Goal: Task Accomplishment & Management: Complete application form

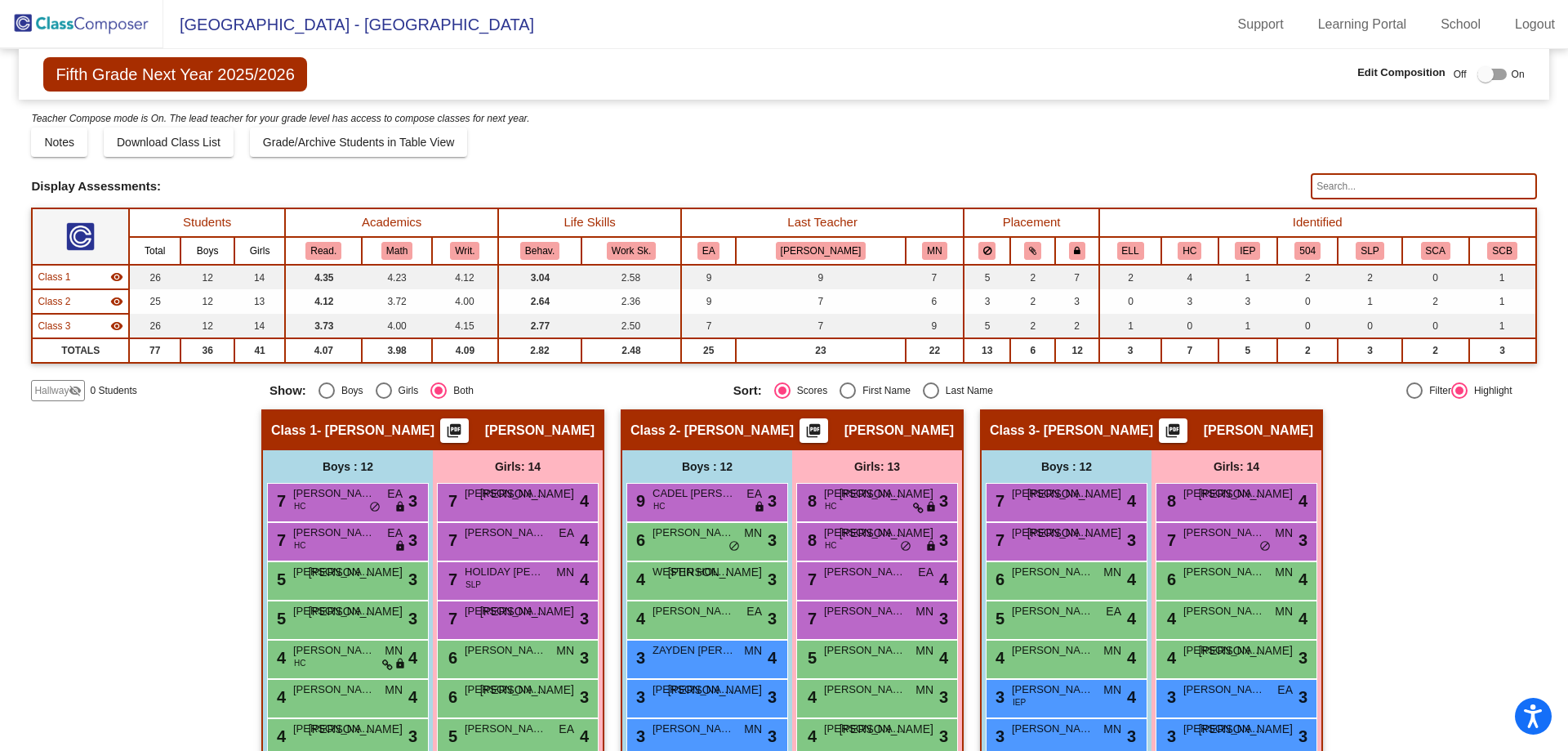
click at [52, 390] on span "Hallway" at bounding box center [52, 390] width 34 height 15
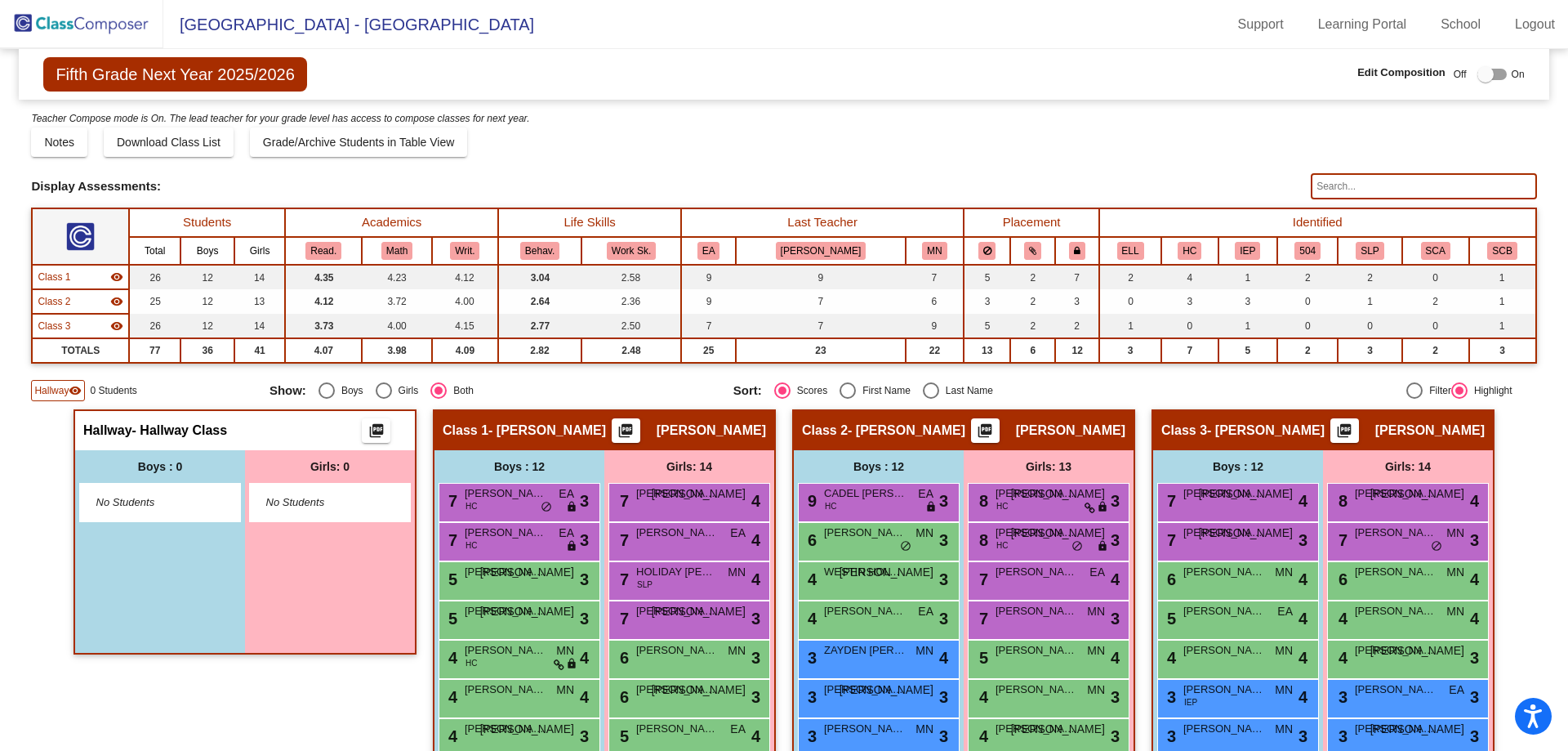
click at [143, 469] on div "Boys : 0" at bounding box center [161, 467] width 170 height 33
click at [134, 504] on span "No Students" at bounding box center [147, 502] width 102 height 16
click at [201, 489] on div "No Students" at bounding box center [160, 503] width 160 height 38
click at [209, 461] on div "Boys : 0" at bounding box center [161, 467] width 170 height 33
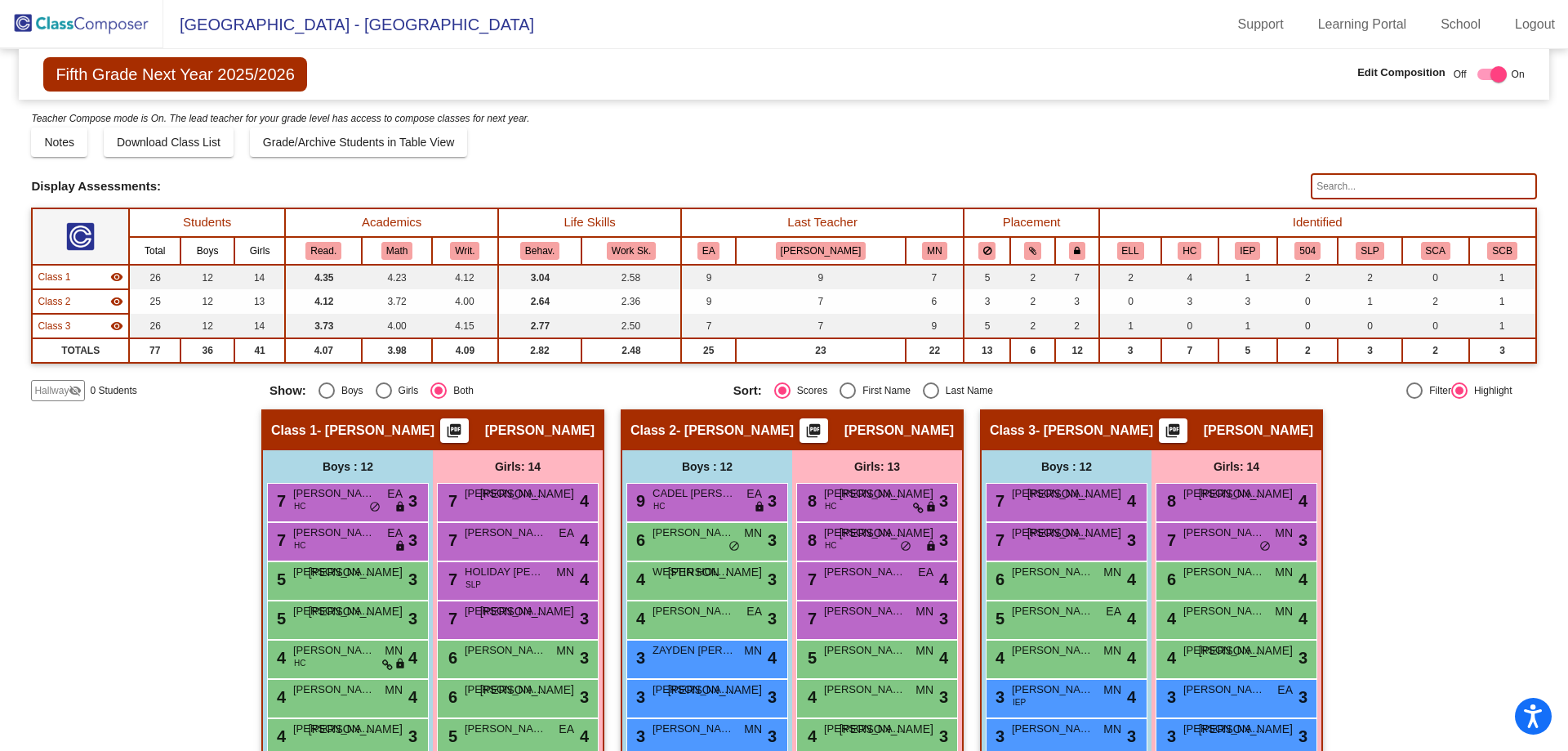
click at [60, 397] on span "Hallway" at bounding box center [52, 390] width 34 height 15
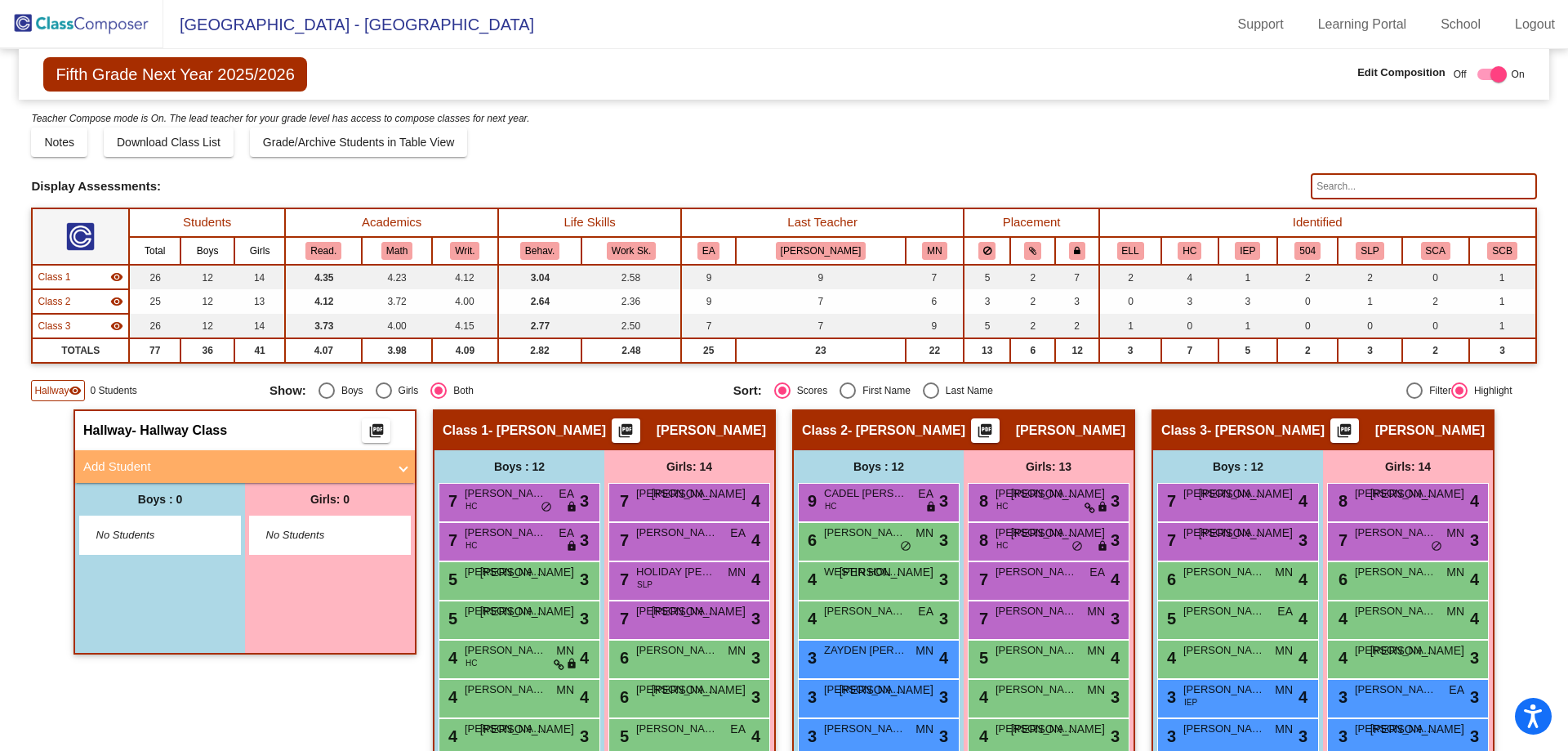
click at [139, 461] on mat-panel-title "Add Student" at bounding box center [235, 467] width 304 height 19
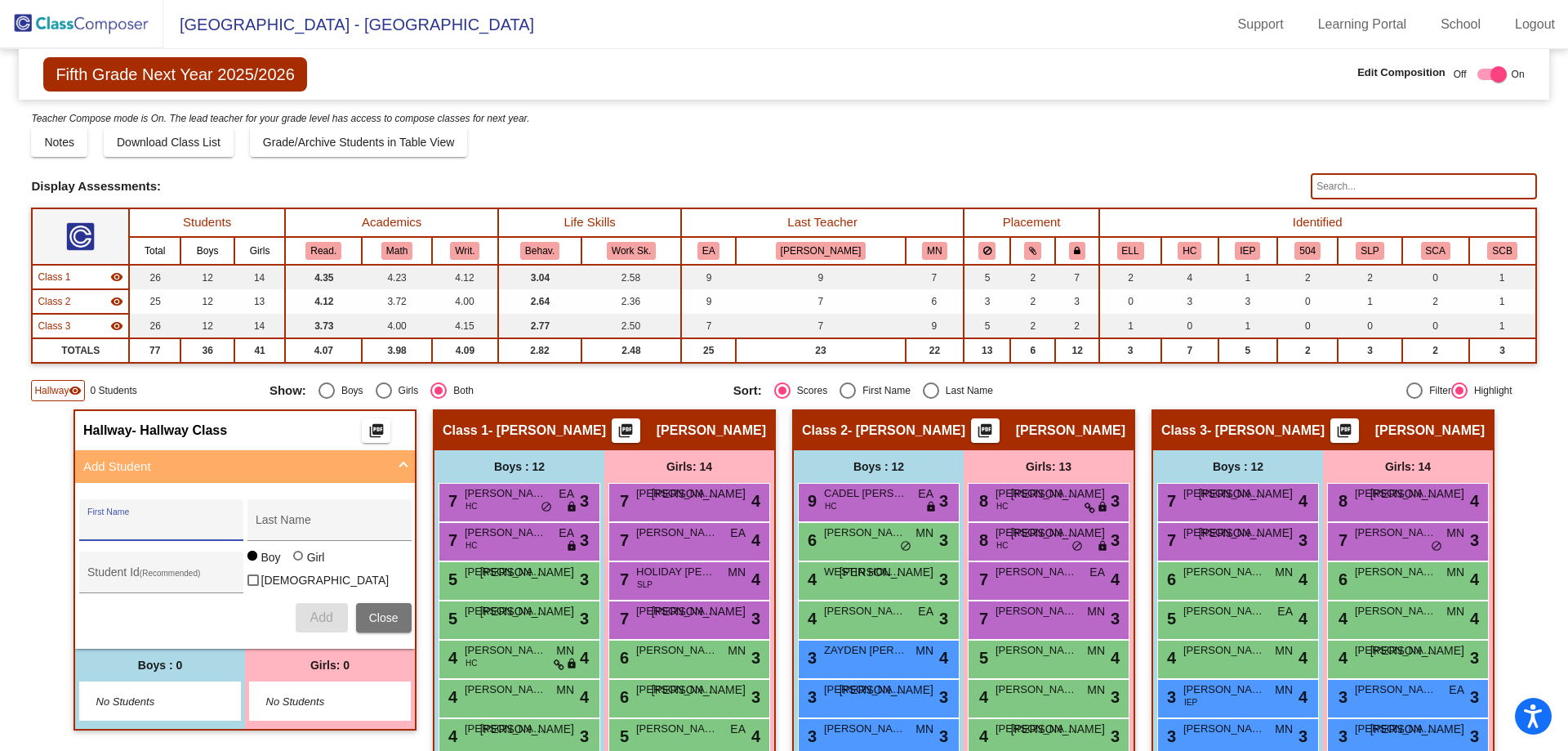
click at [121, 521] on input "First Name" at bounding box center [161, 526] width 147 height 13
type input "LEVI"
type input "[PERSON_NAME]"
type input "0639411"
click at [313, 617] on span "Add" at bounding box center [320, 618] width 23 height 14
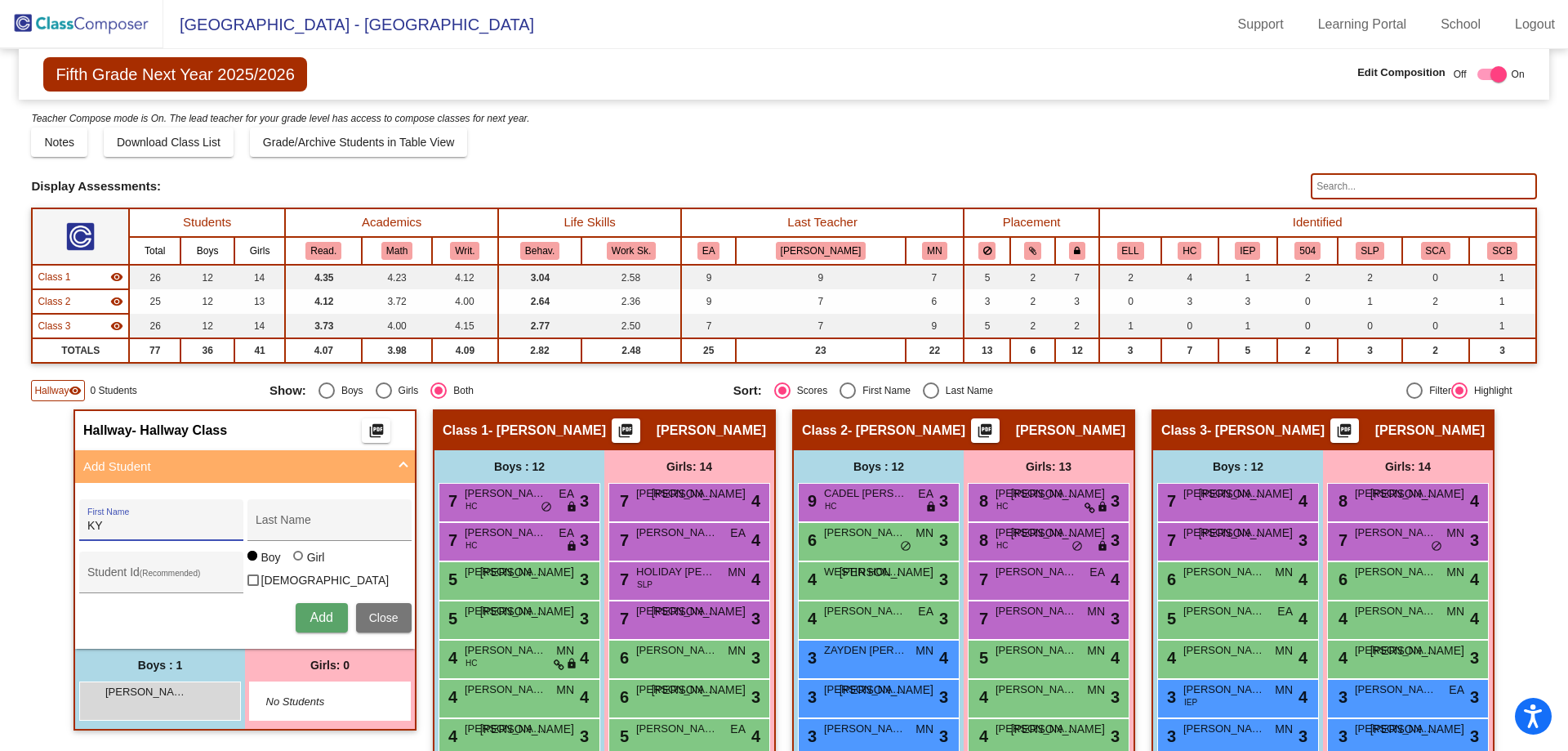
type input "K"
type input "[PERSON_NAME]"
type input "0639410"
click at [305, 617] on button "Add" at bounding box center [321, 618] width 52 height 29
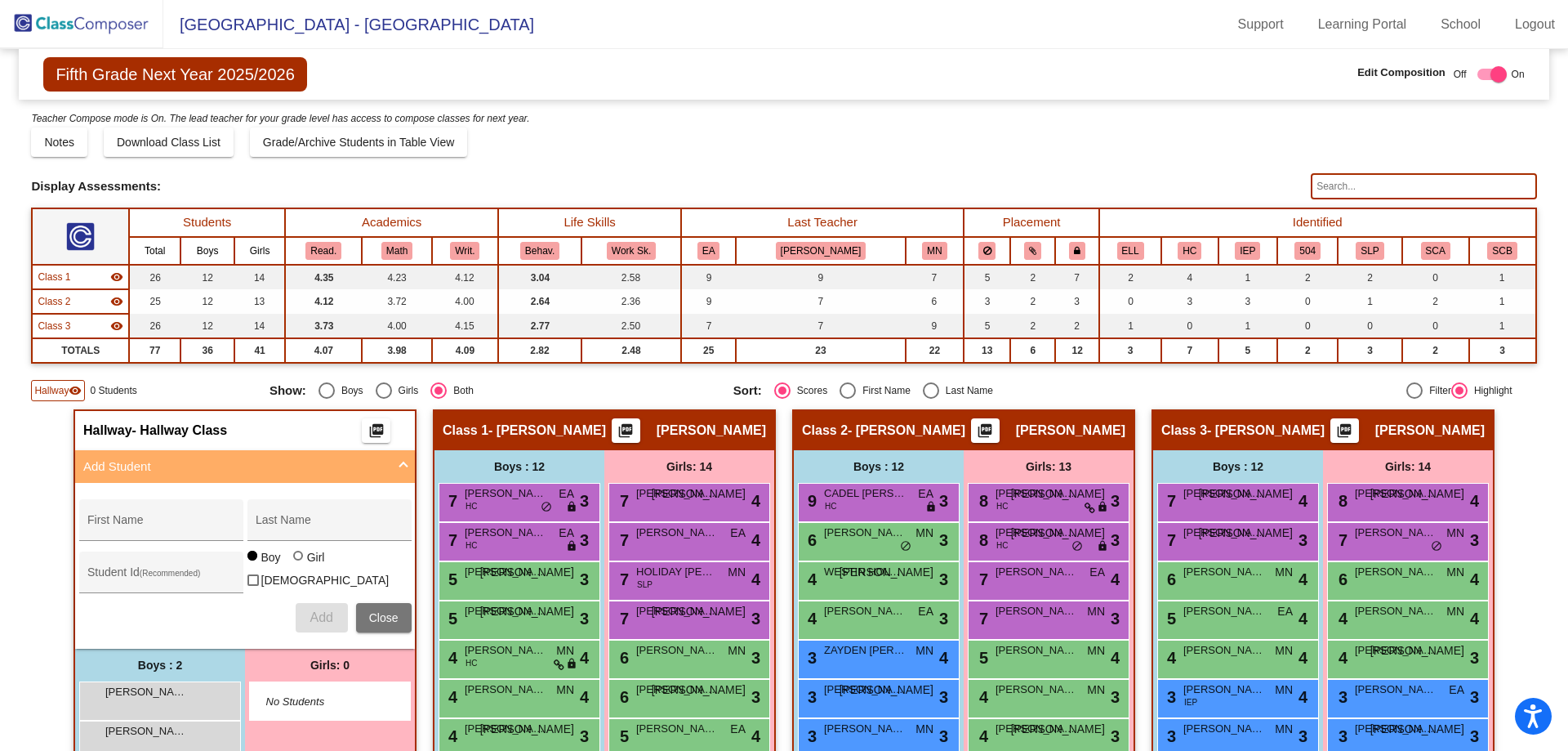
click at [99, 16] on img at bounding box center [82, 24] width 163 height 48
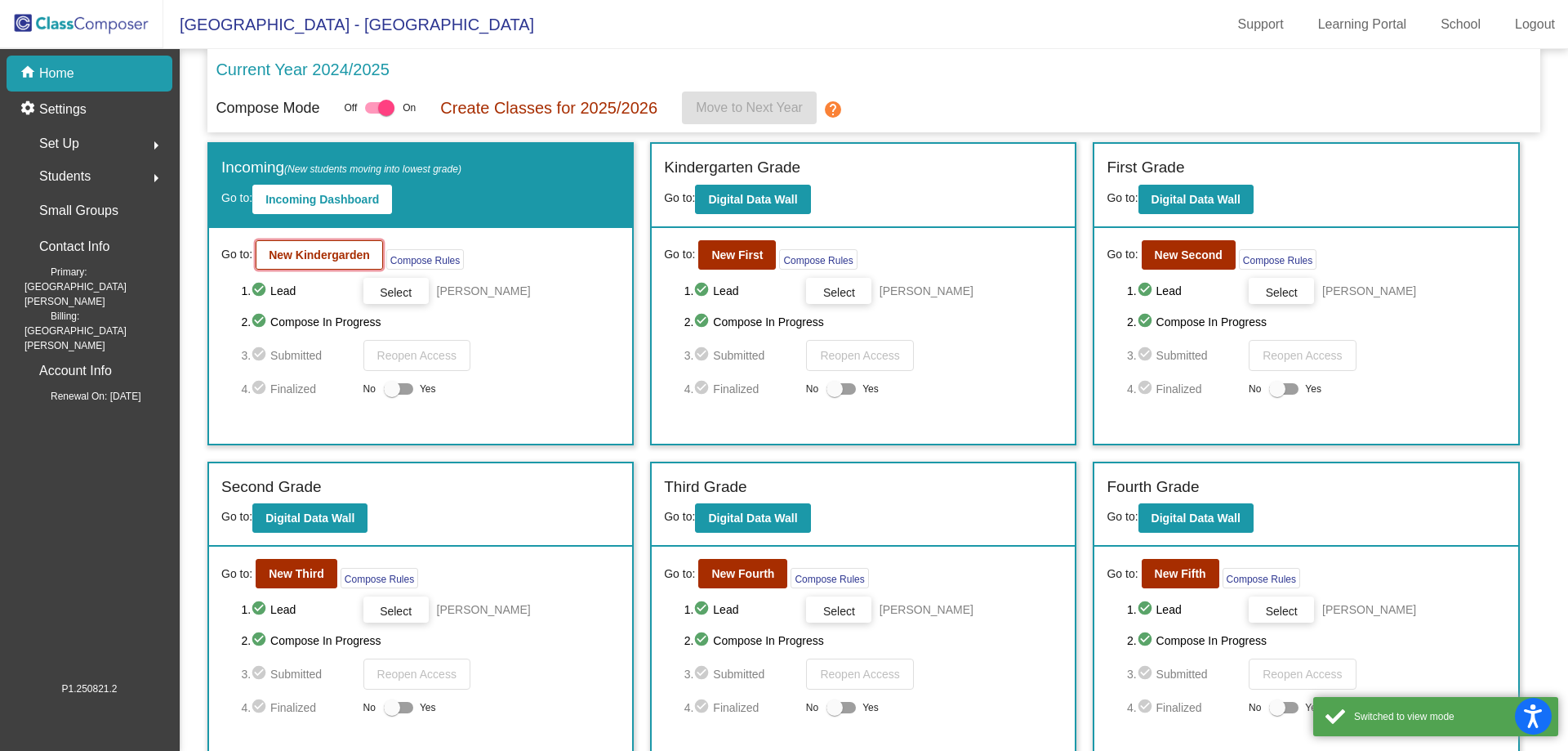
click at [344, 246] on button "New Kindergarden" at bounding box center [319, 255] width 127 height 29
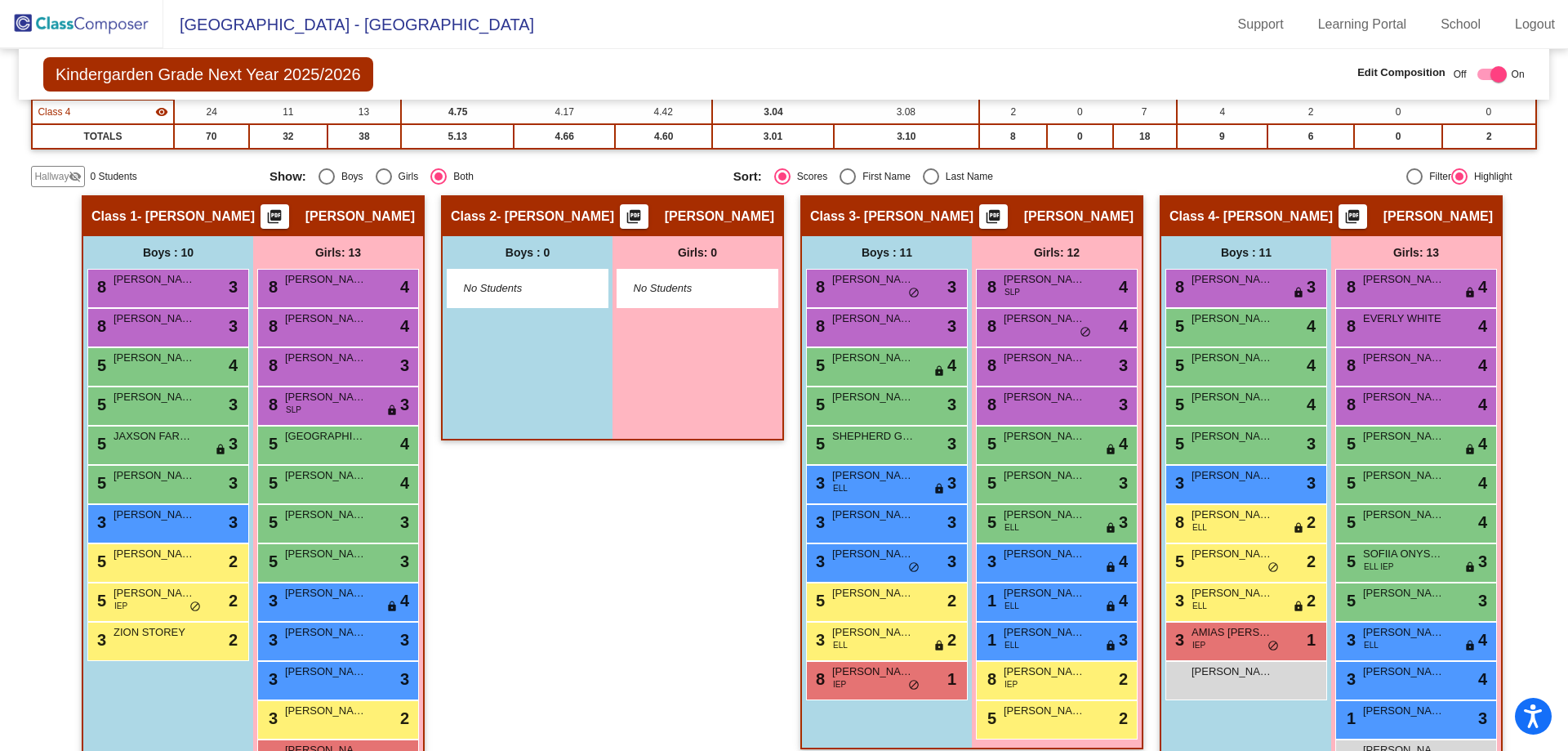
scroll to position [245, 0]
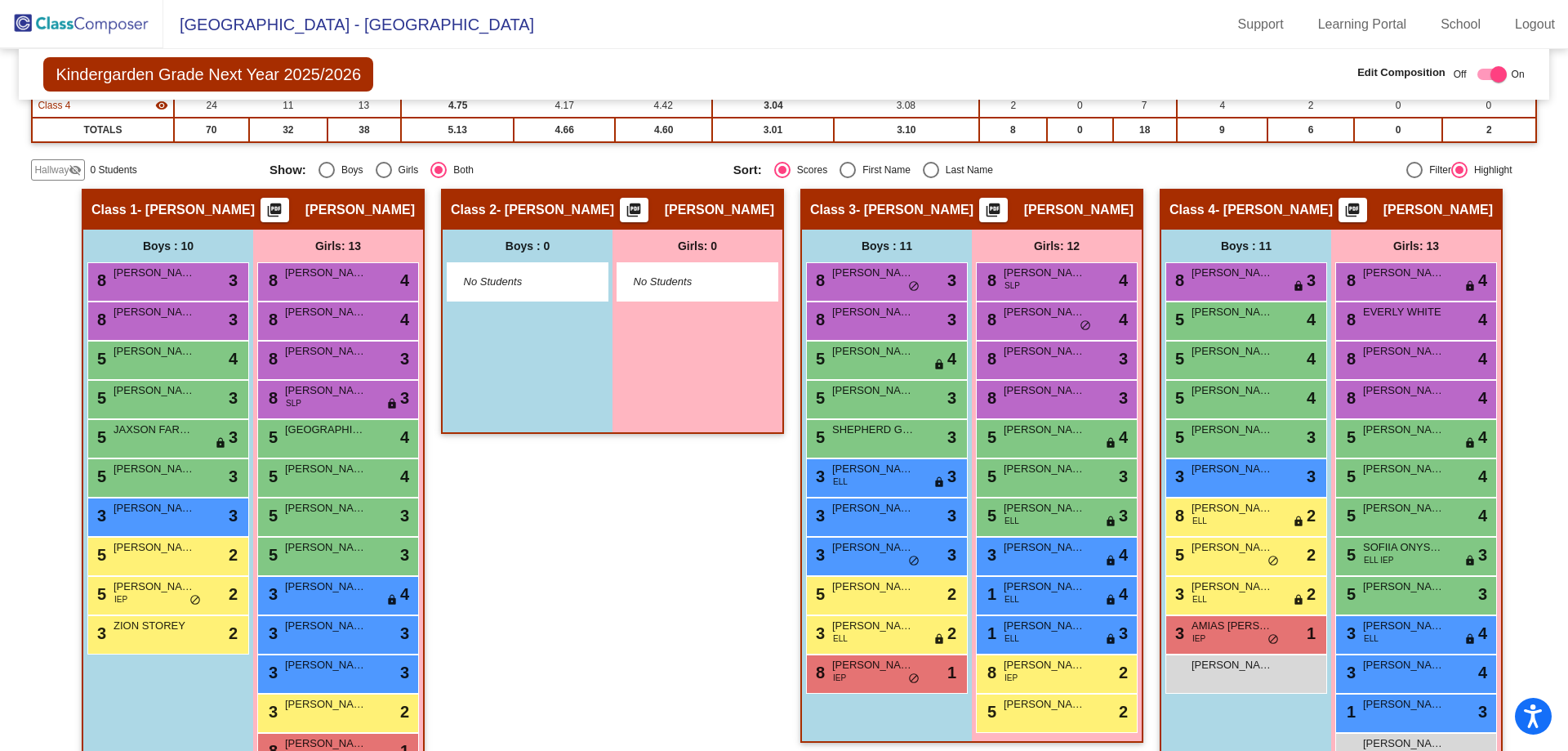
click at [102, 14] on img at bounding box center [82, 24] width 163 height 48
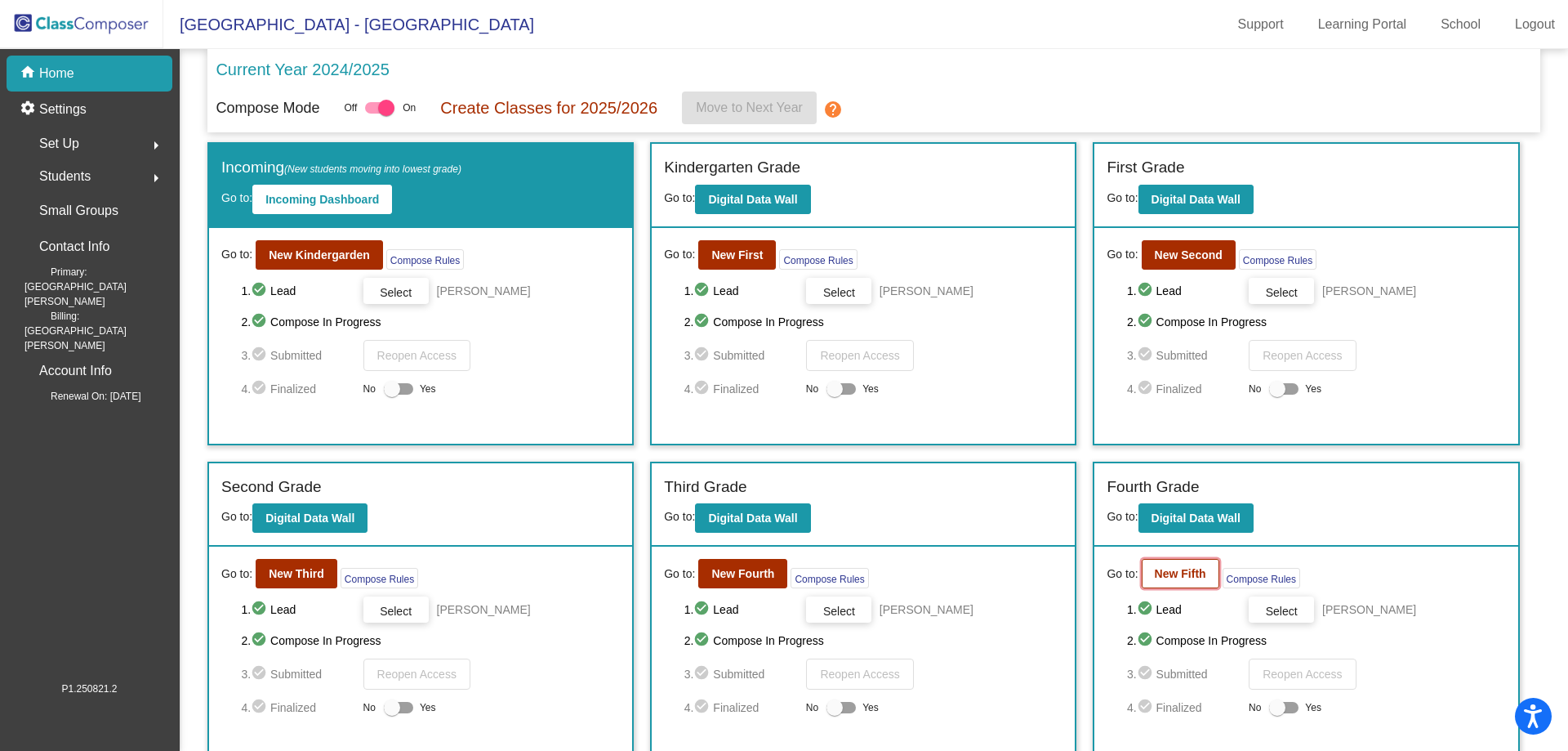
click at [1186, 572] on b "New Fifth" at bounding box center [1181, 573] width 52 height 13
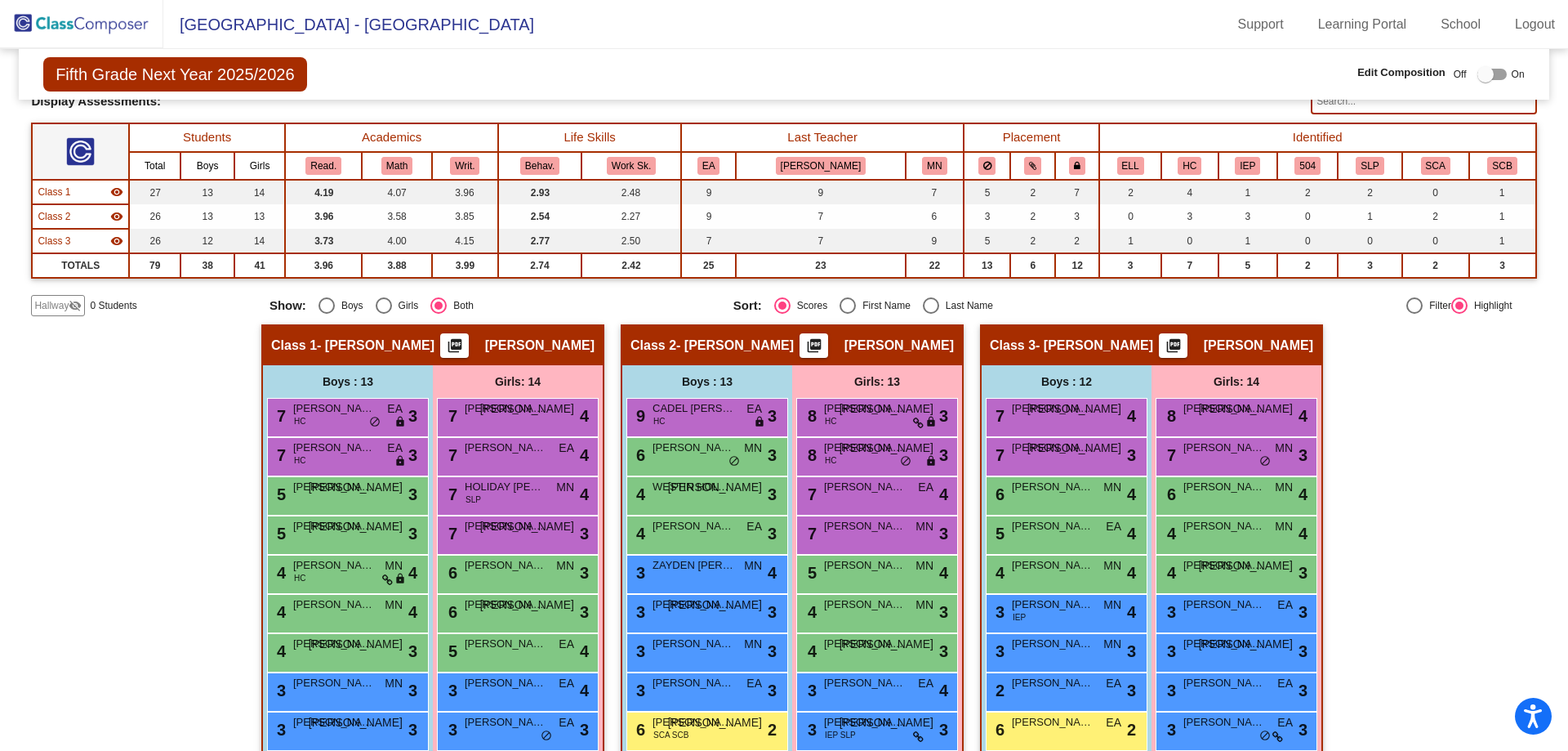
scroll to position [62, 0]
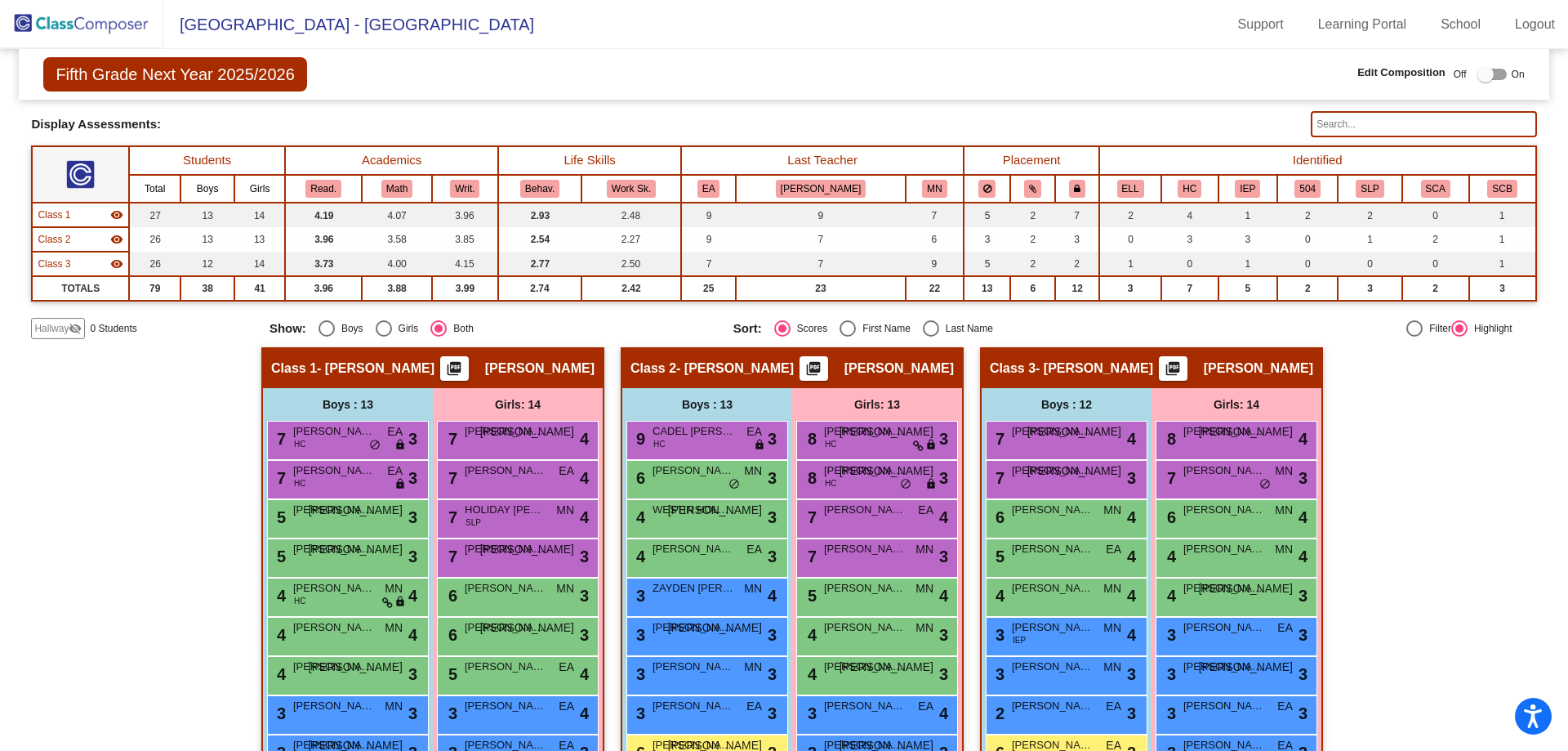
click at [76, 19] on img at bounding box center [82, 24] width 163 height 48
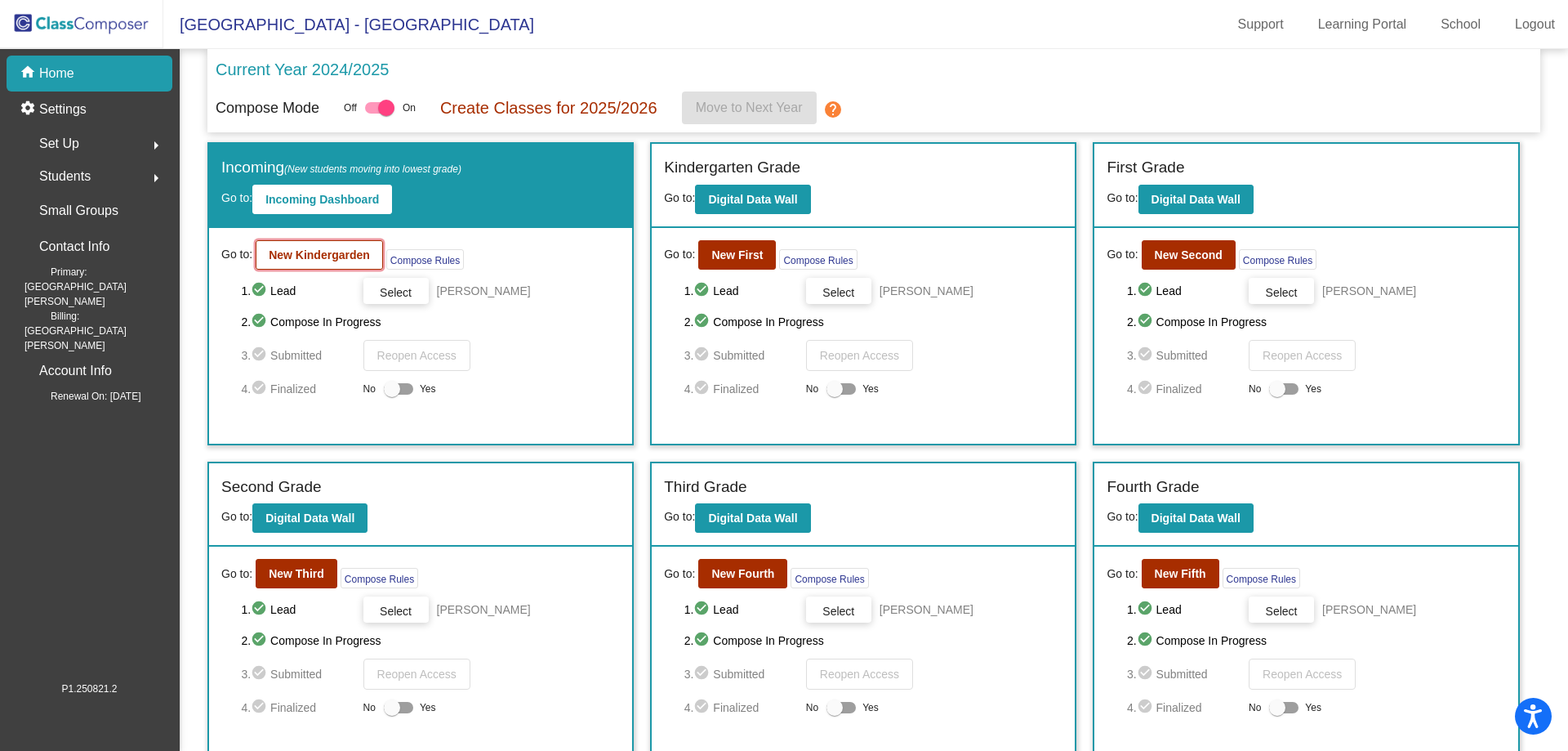
click at [335, 251] on b "New Kindergarden" at bounding box center [319, 254] width 101 height 13
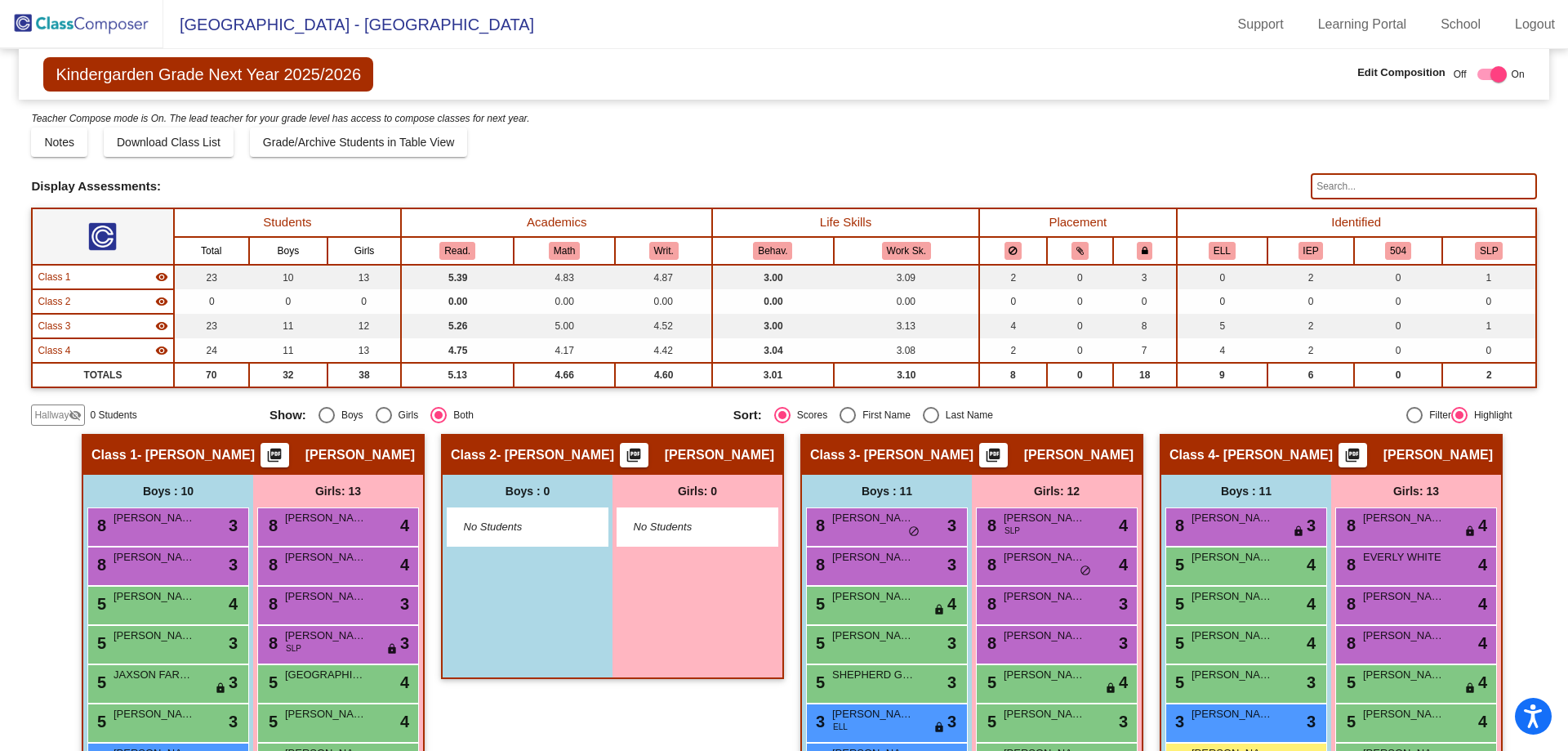
click at [80, 31] on img at bounding box center [82, 24] width 163 height 48
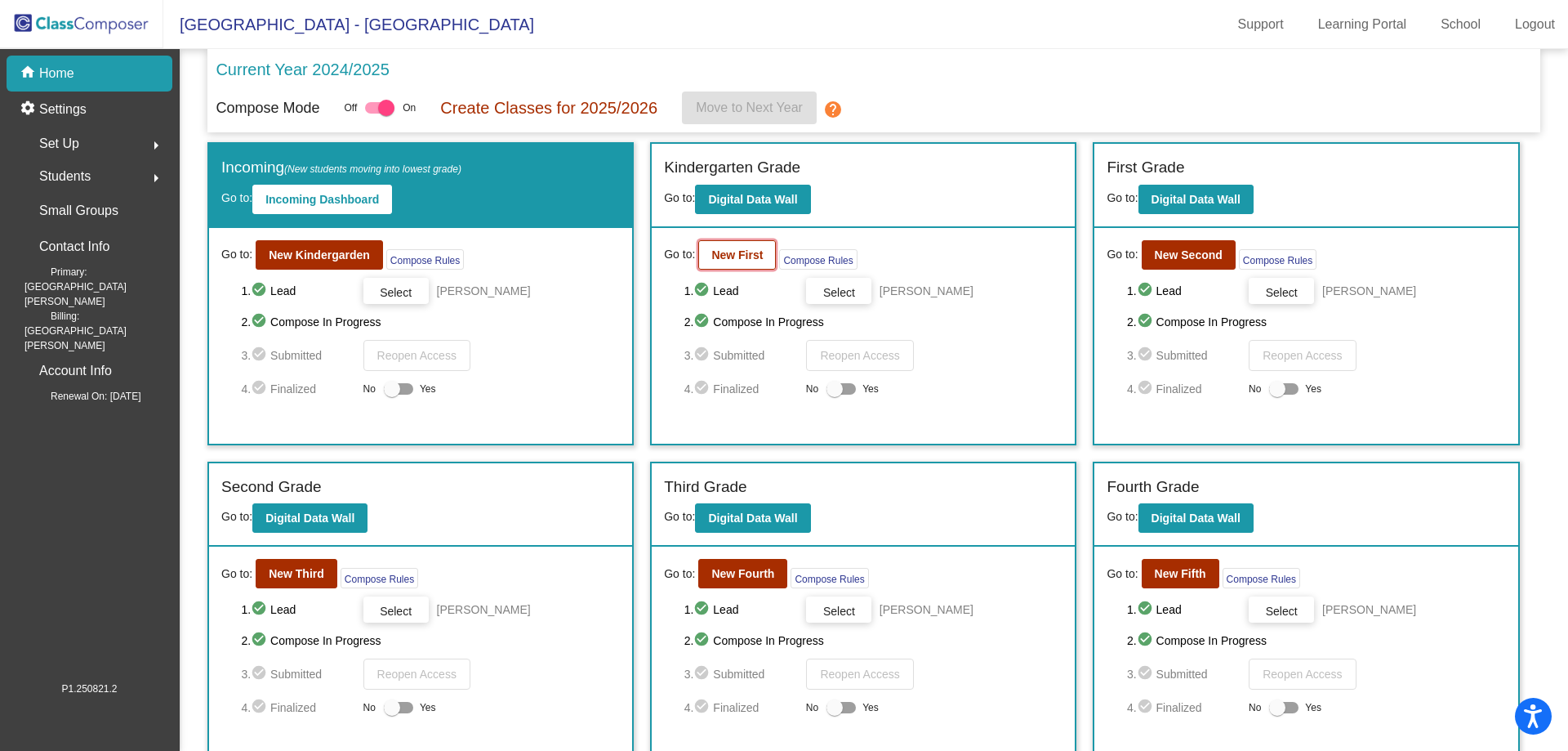
click at [728, 254] on b "New First" at bounding box center [737, 254] width 52 height 13
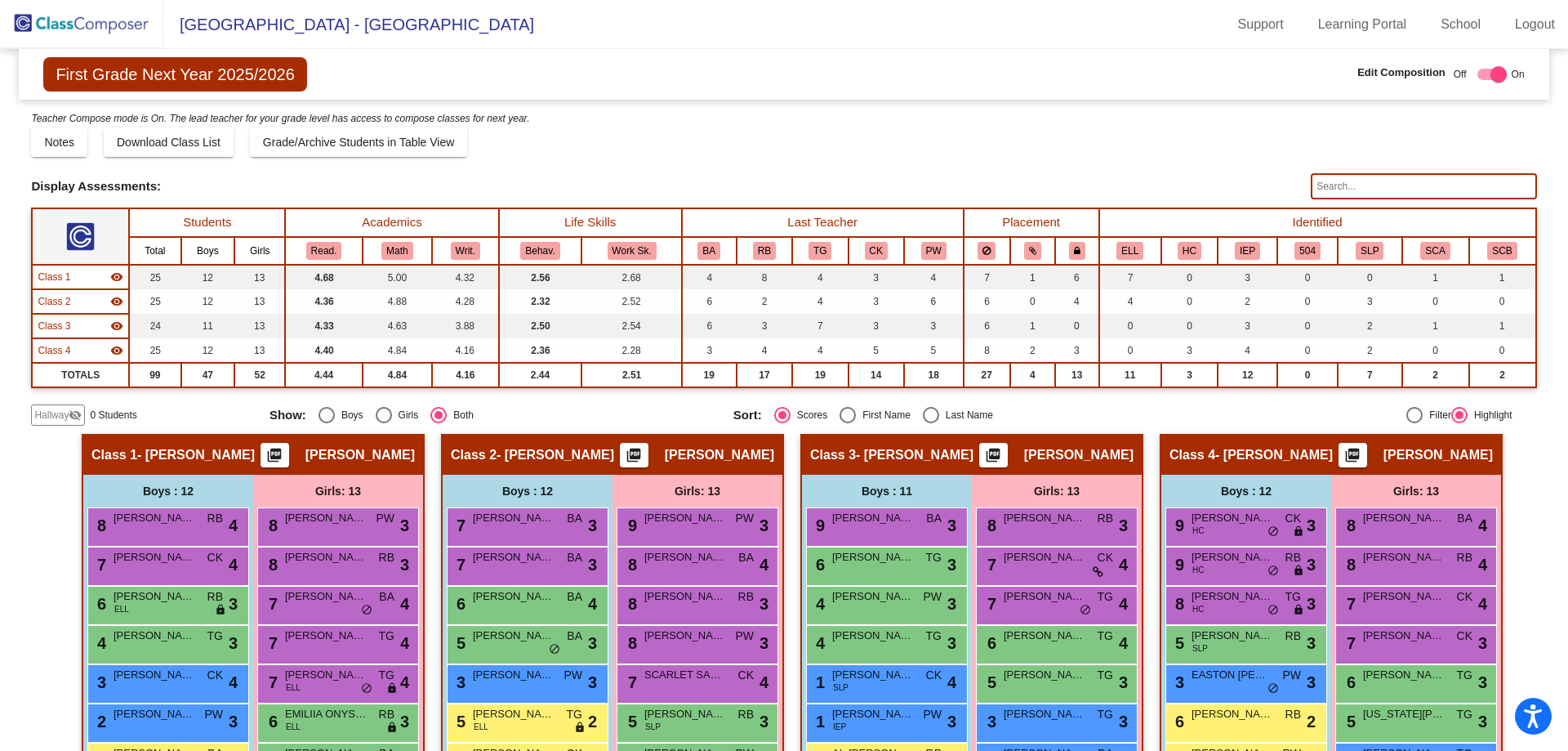
click at [58, 17] on img at bounding box center [82, 24] width 163 height 48
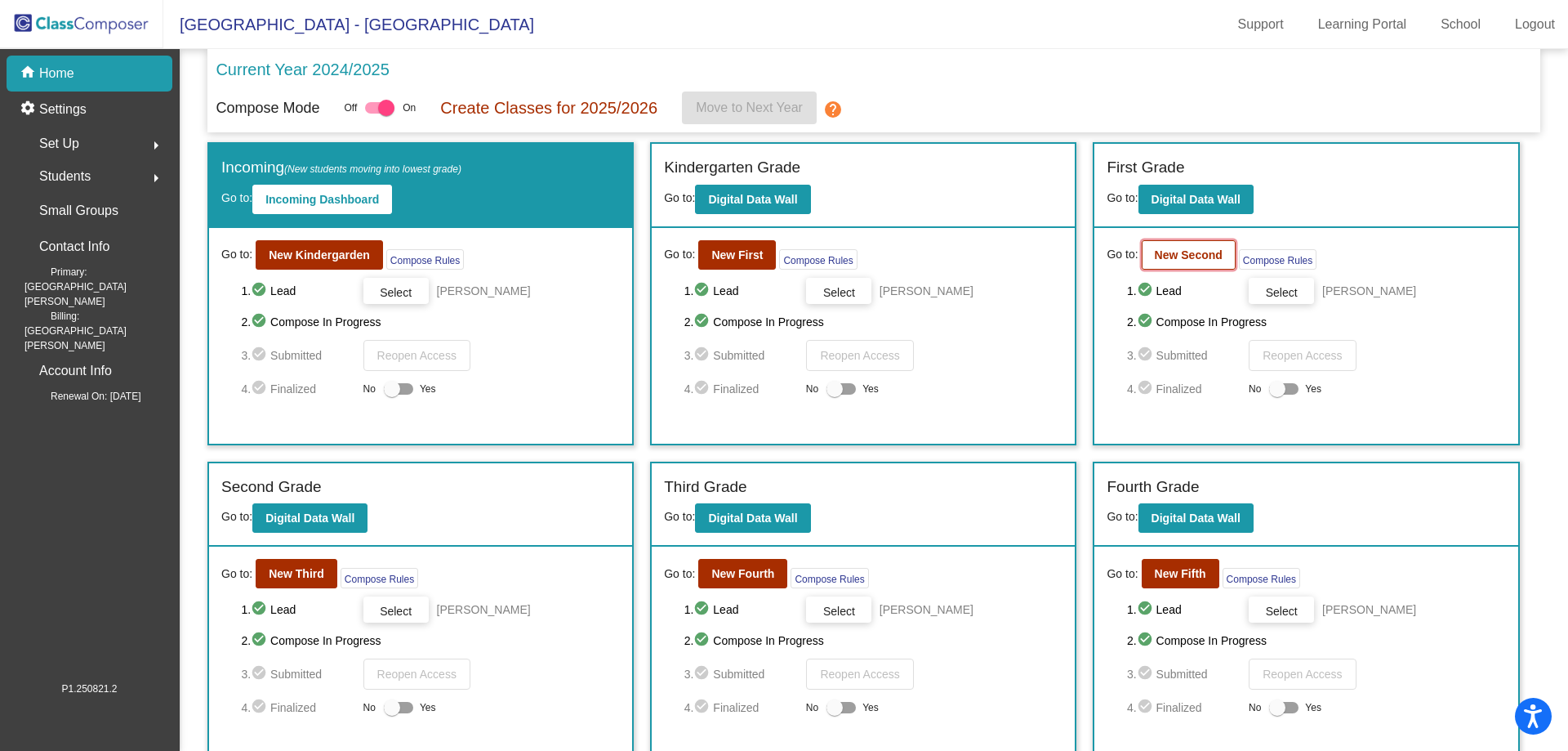
click at [1186, 259] on b "New Second" at bounding box center [1188, 254] width 68 height 13
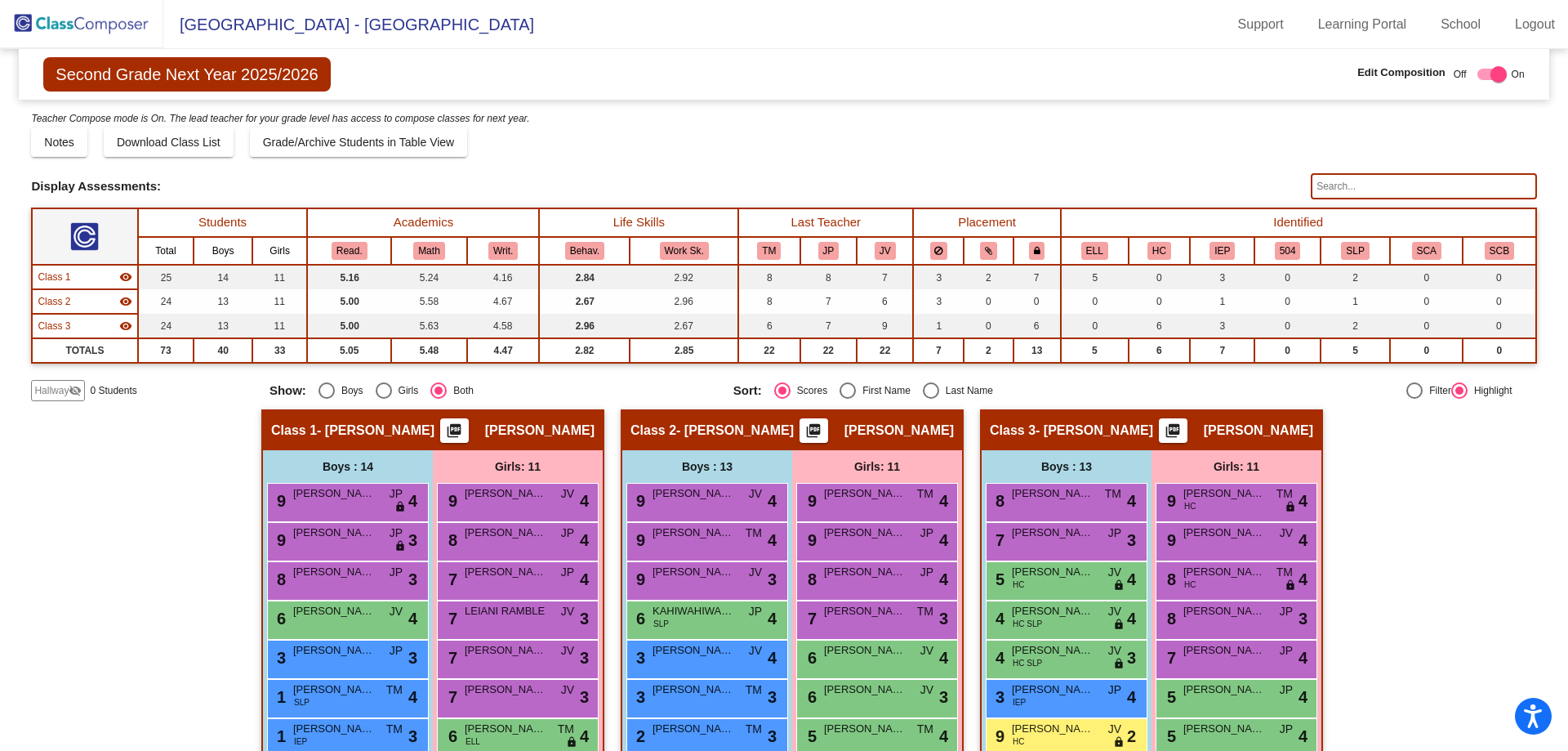
click at [104, 515] on div "Hallway - Hallway Class picture_as_pdf Add Student First Name Last Name Student…" at bounding box center [783, 734] width 1505 height 649
